Goal: Task Accomplishment & Management: Complete application form

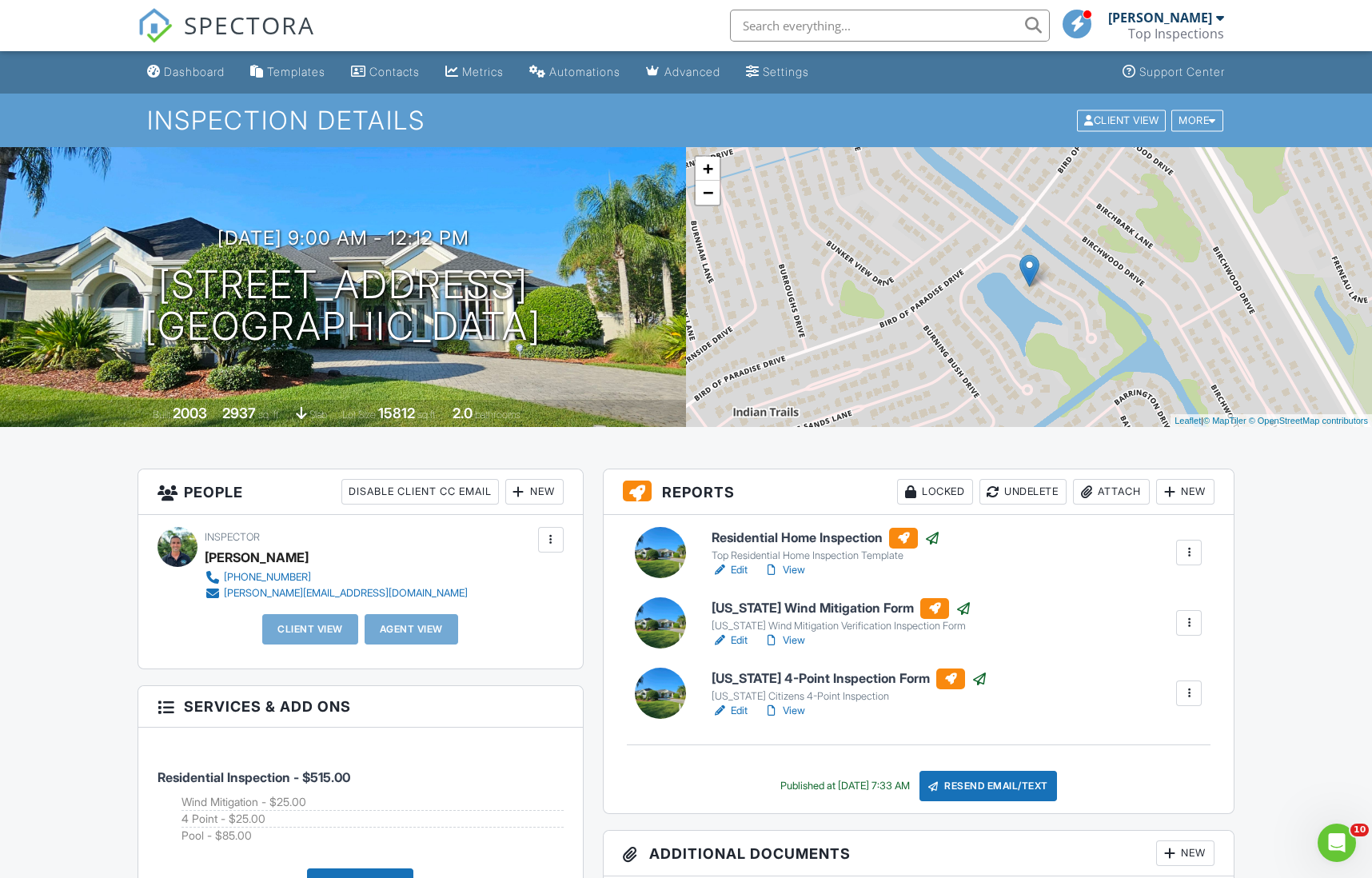
click at [527, 494] on div "New" at bounding box center [534, 492] width 59 height 26
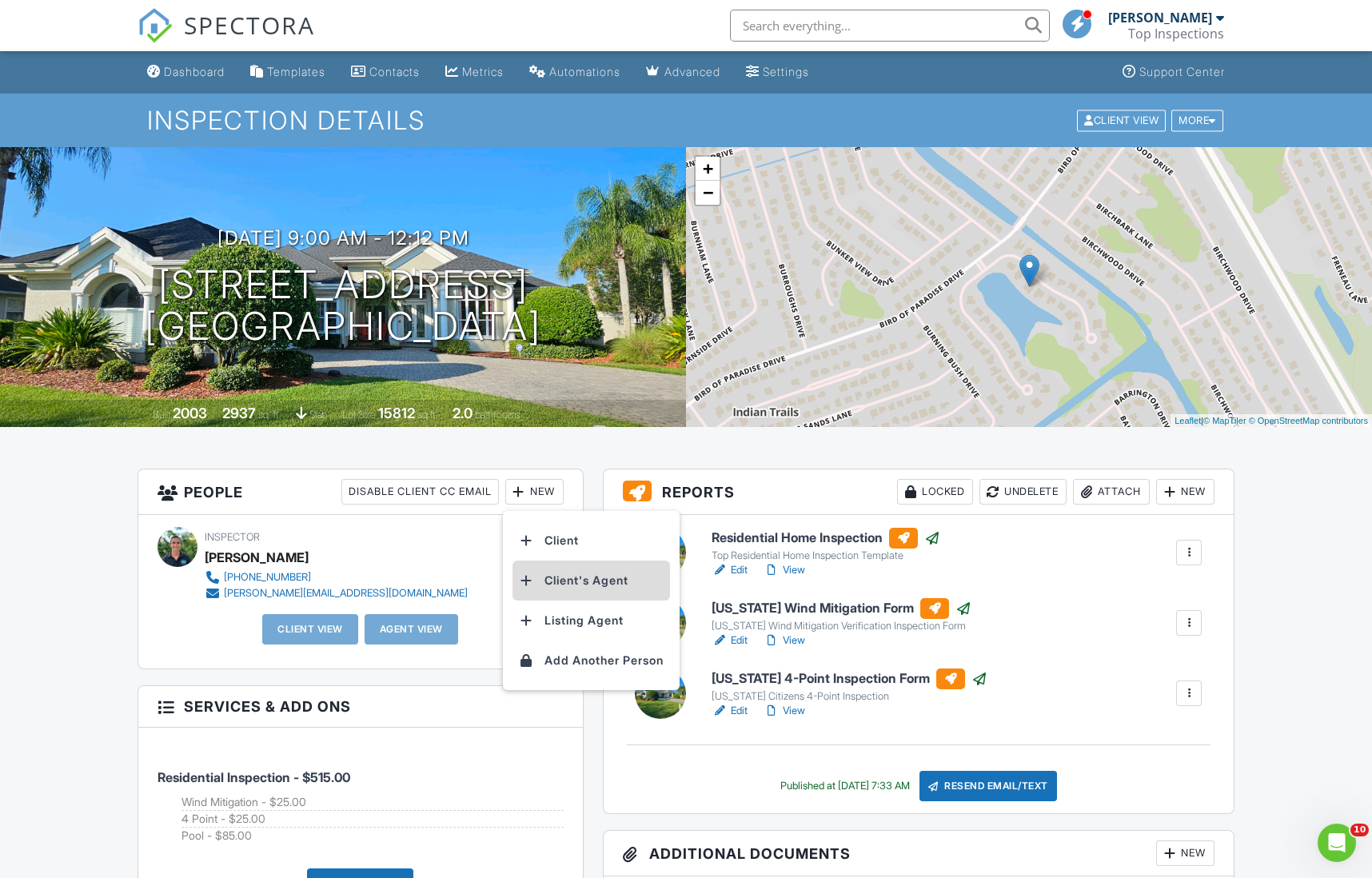
click at [559, 580] on li "Client's Agent" at bounding box center [592, 580] width 158 height 40
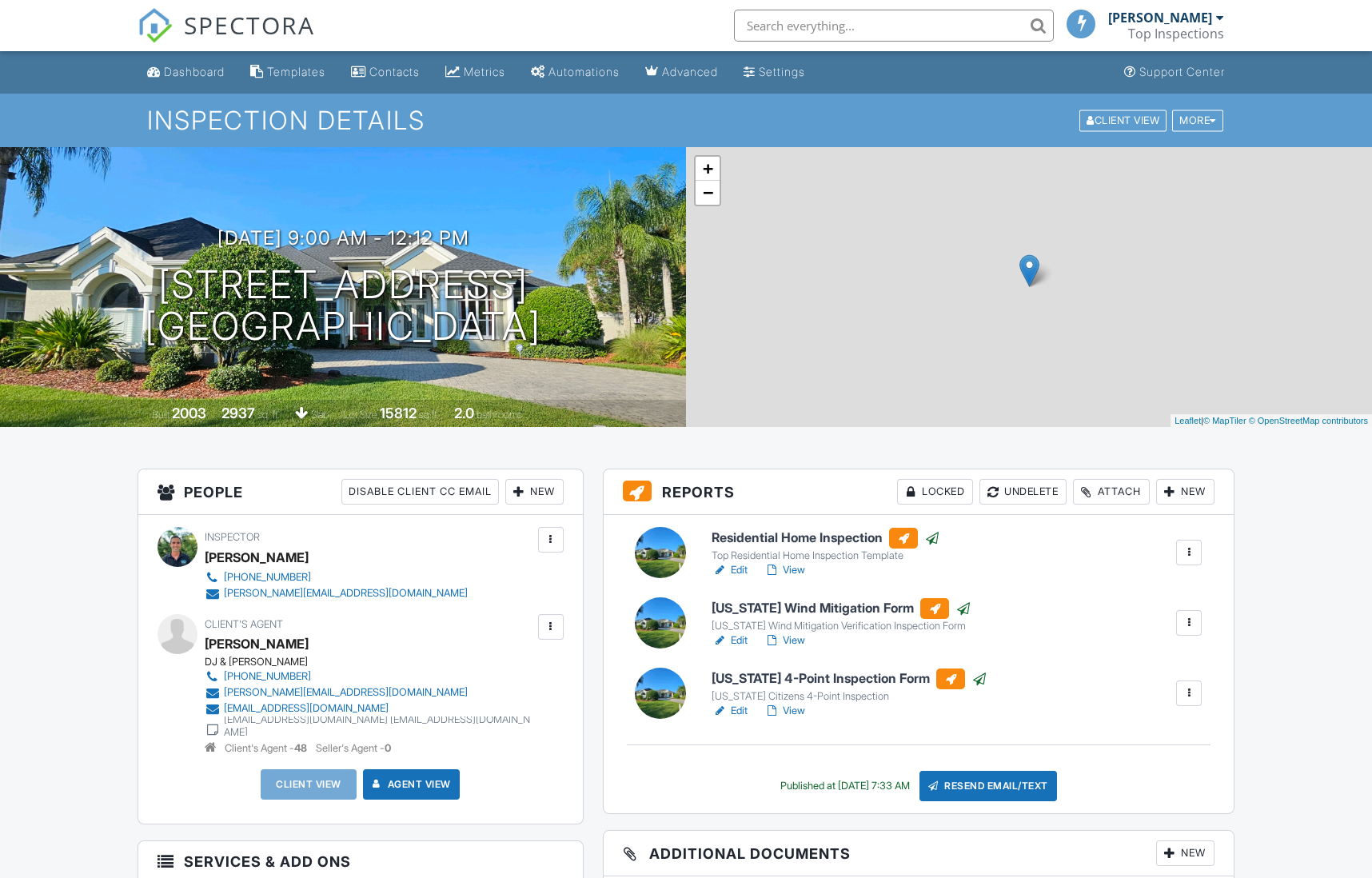
click at [537, 499] on div "New" at bounding box center [534, 492] width 59 height 26
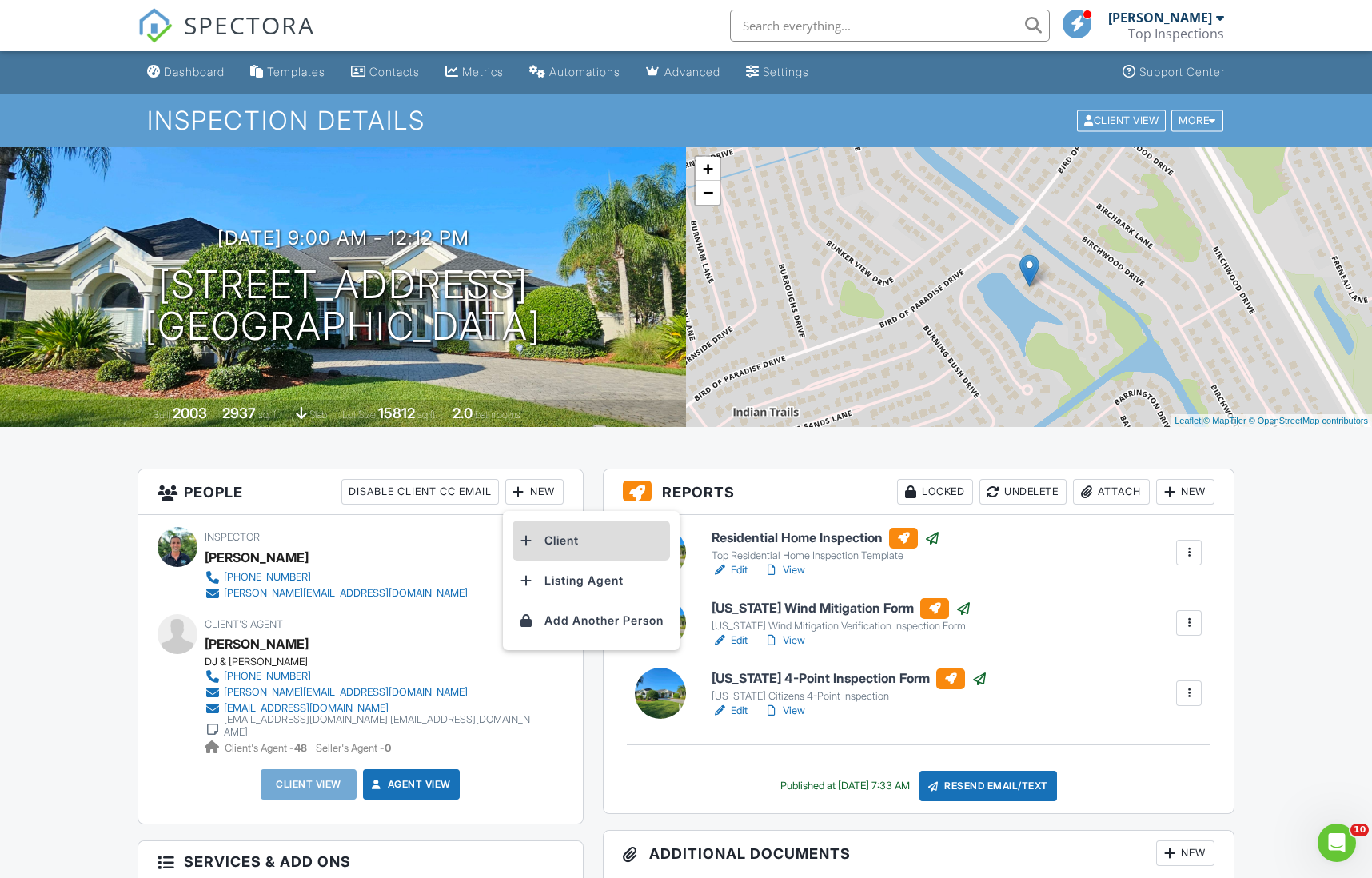
click at [545, 534] on li "Client" at bounding box center [592, 541] width 158 height 40
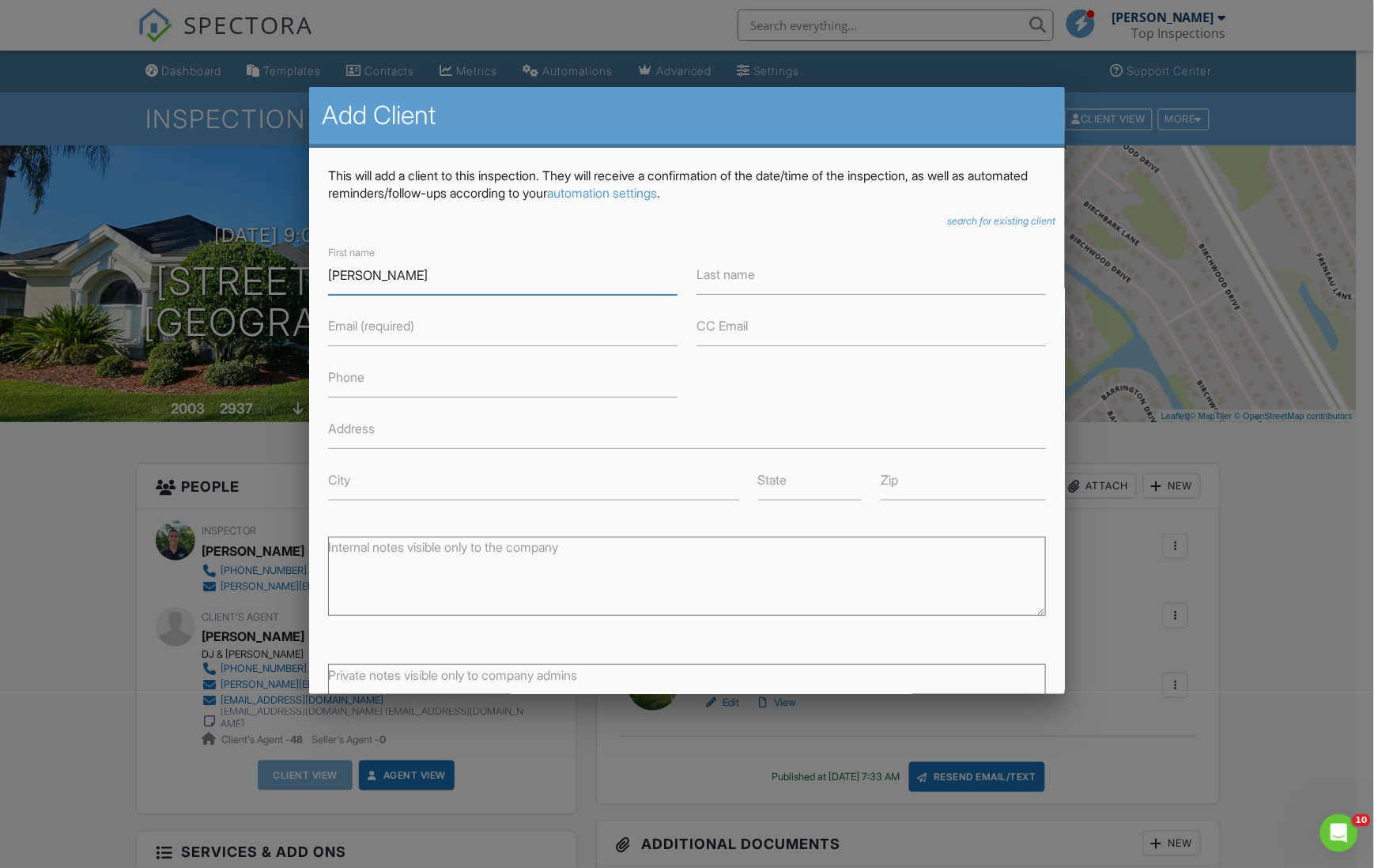
type input "[PERSON_NAME]"
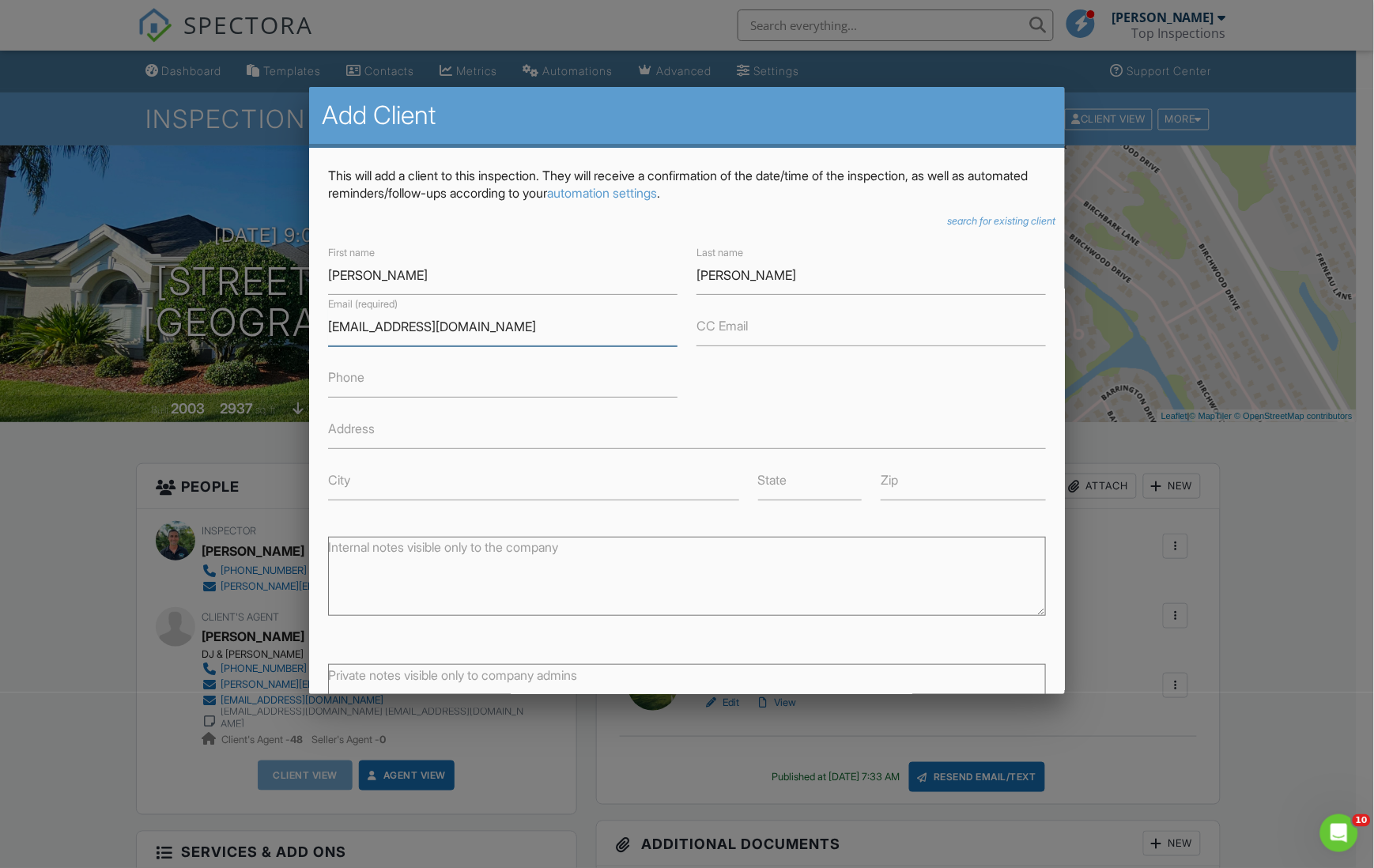
scroll to position [136, 0]
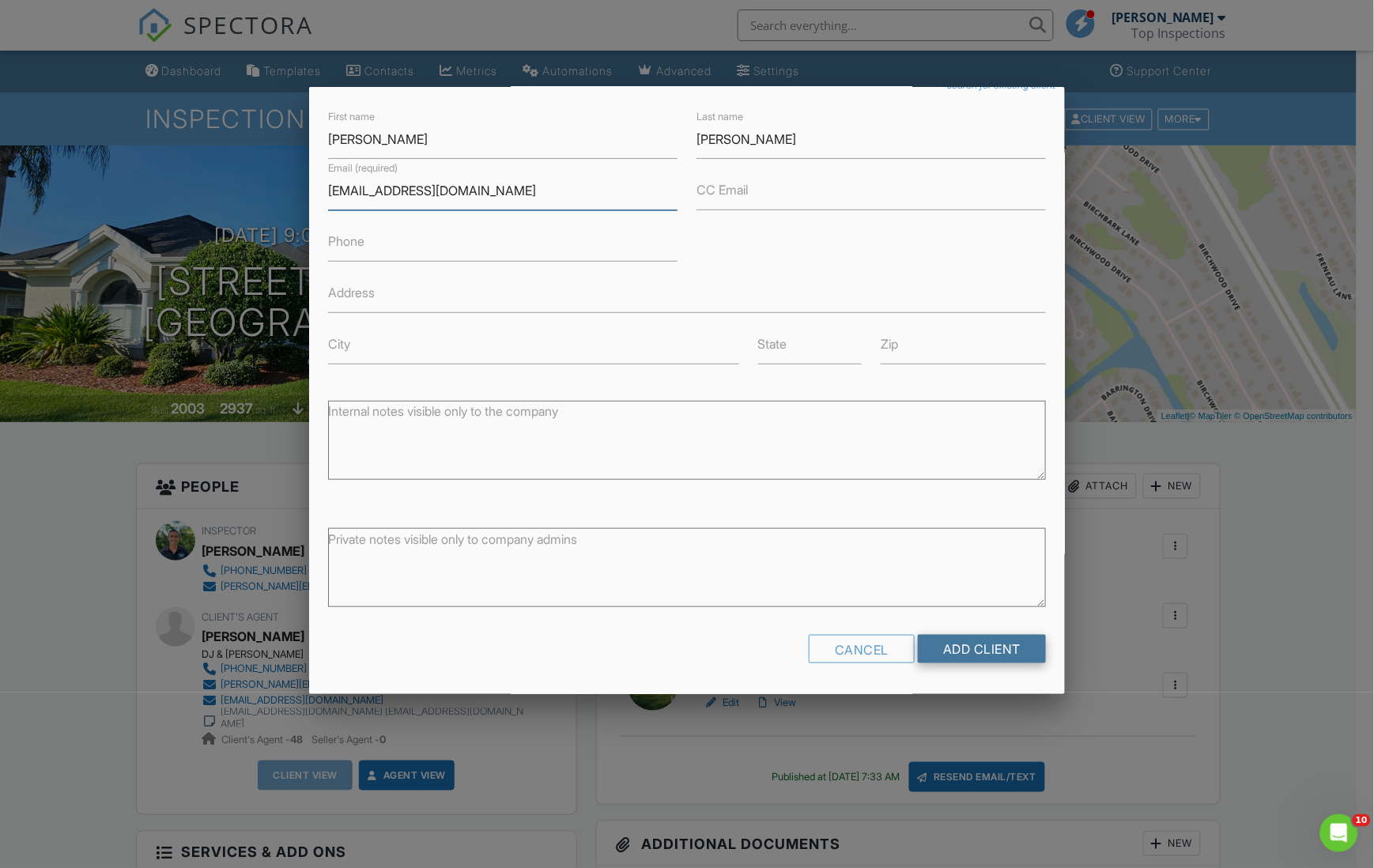
type input "[EMAIL_ADDRESS][DOMAIN_NAME]"
click at [931, 643] on input "Add Client" at bounding box center [981, 649] width 128 height 28
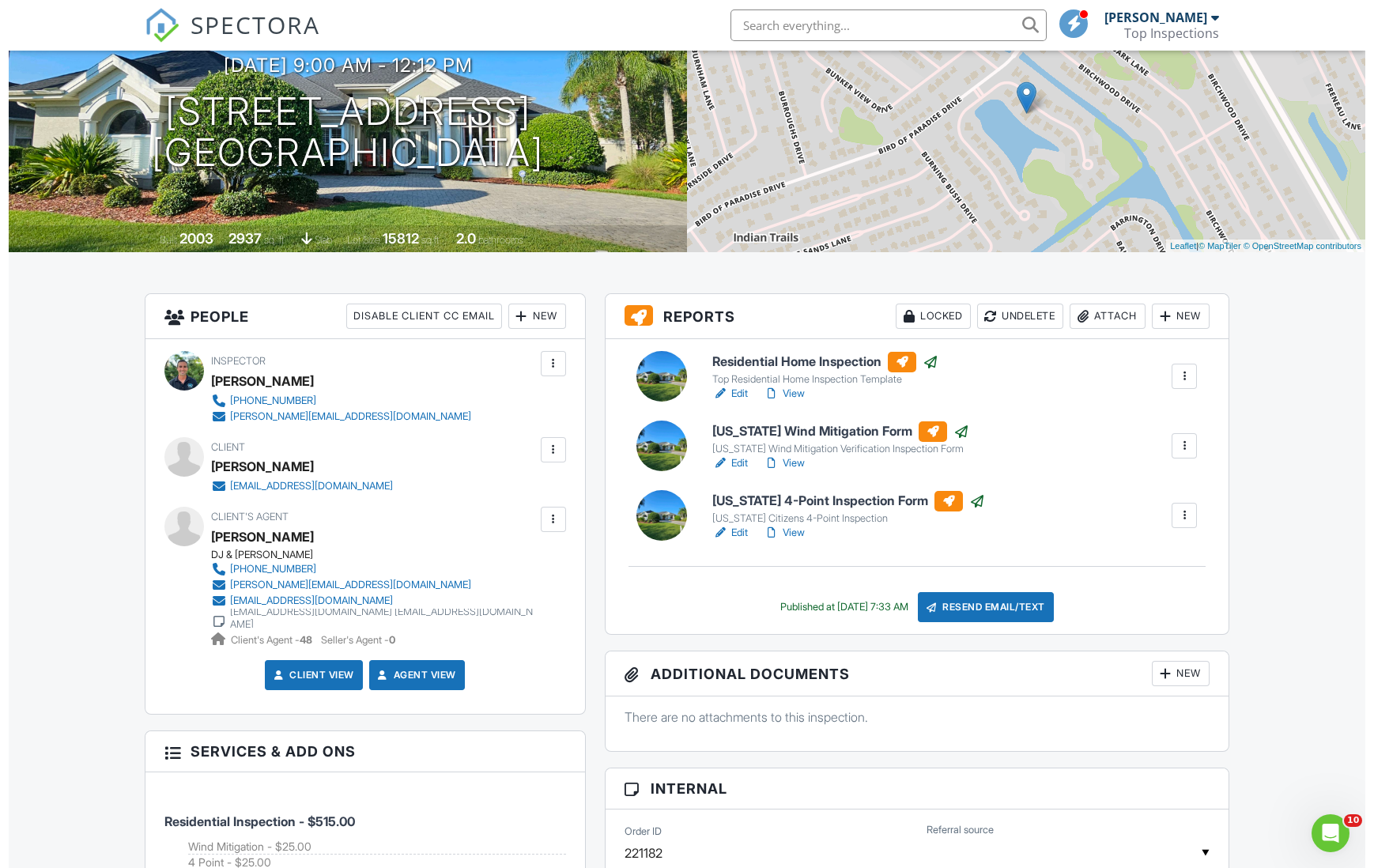
scroll to position [183, 0]
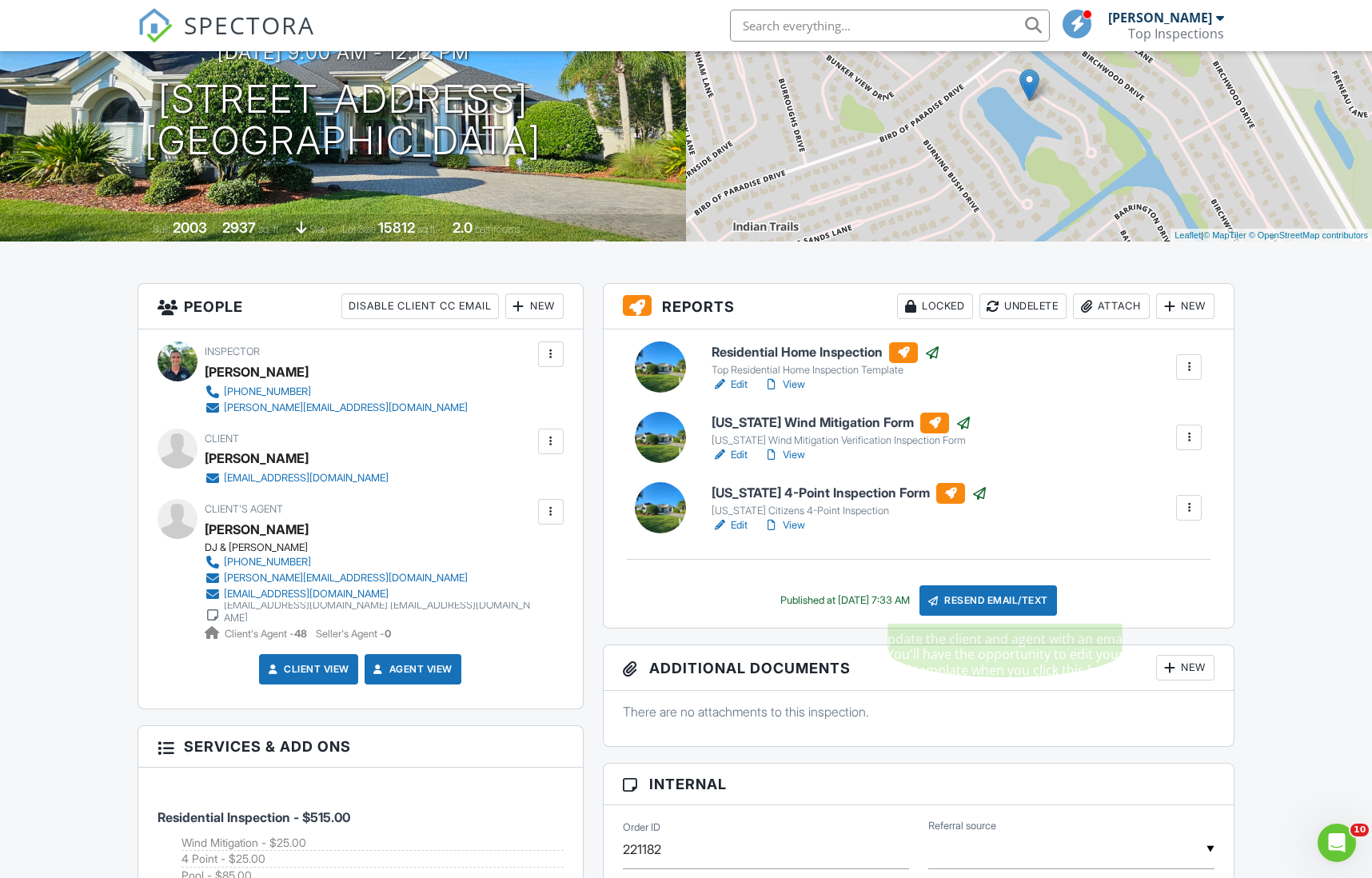
click at [978, 602] on div "Resend Email/Text" at bounding box center [988, 600] width 137 height 31
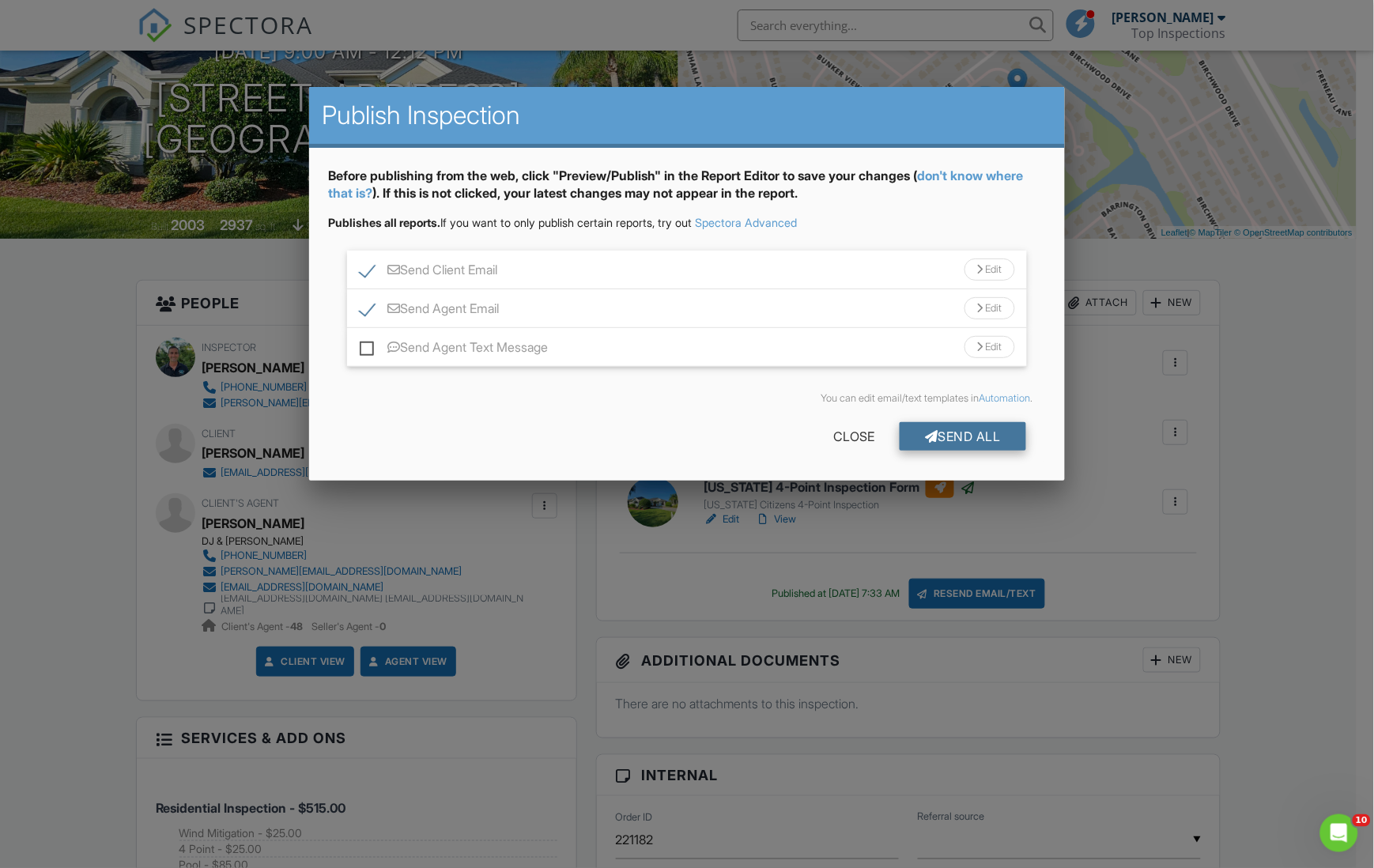
click at [929, 431] on div at bounding box center [932, 436] width 13 height 12
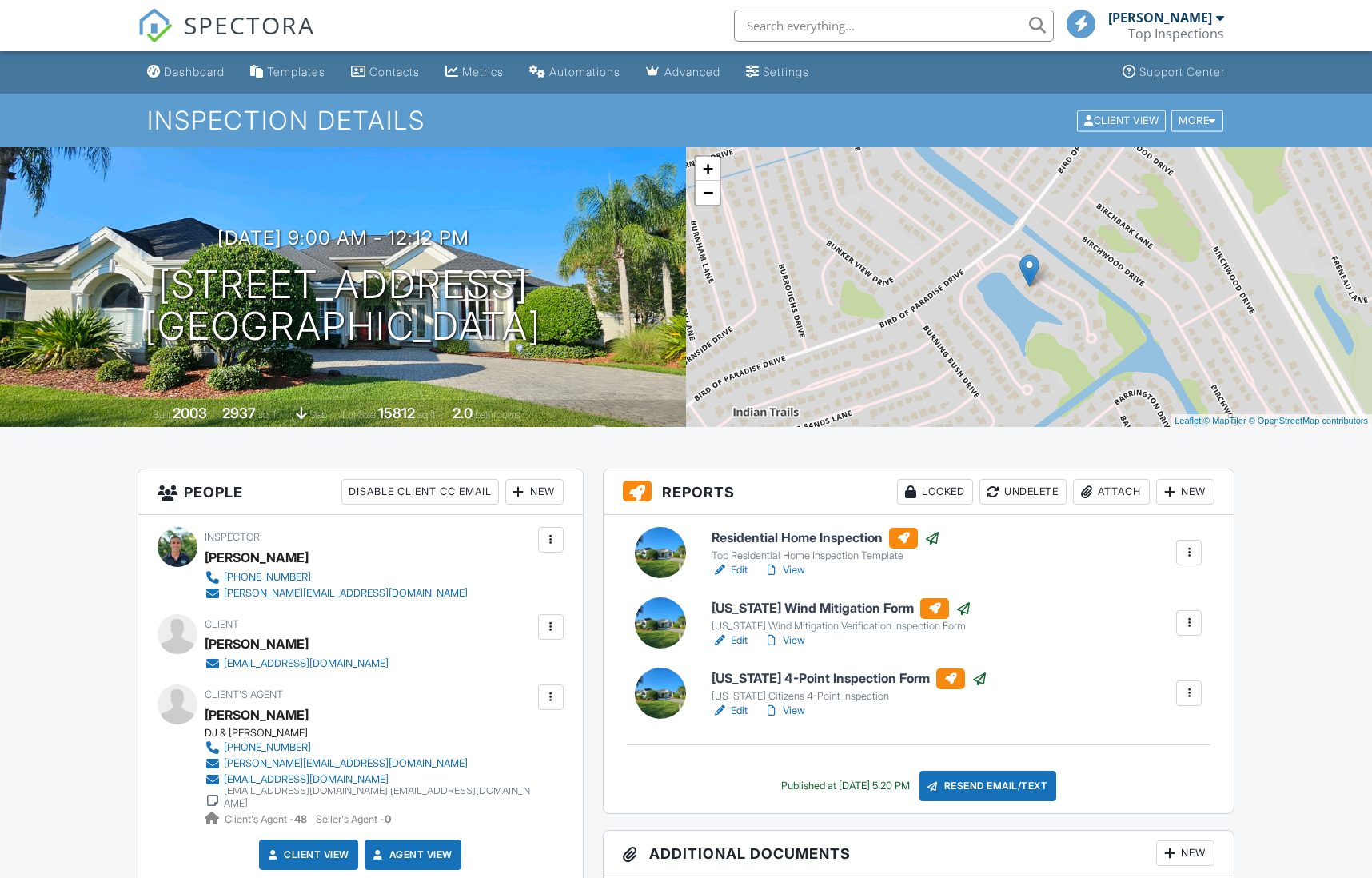
click at [799, 598] on h6 "[US_STATE] Wind Mitigation Form" at bounding box center [842, 609] width 260 height 21
